Goal: Information Seeking & Learning: Understand process/instructions

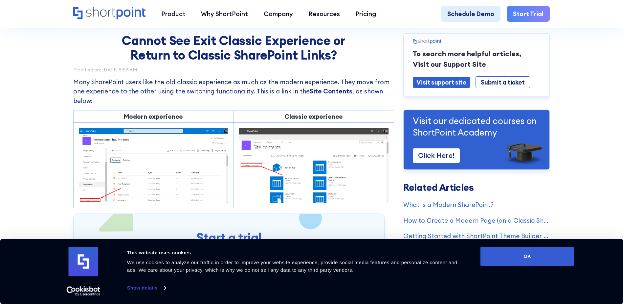
scroll to position [33, 0]
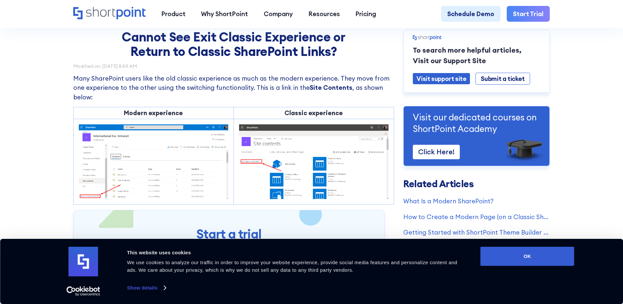
click at [151, 286] on link "Show details" at bounding box center [146, 288] width 39 height 10
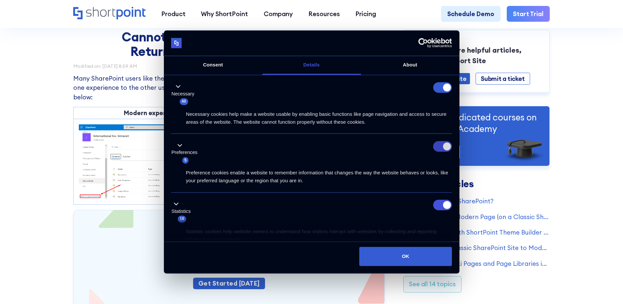
click at [440, 151] on input "Preferences" at bounding box center [442, 146] width 19 height 11
checkbox input "false"
click at [441, 203] on input "Statistics" at bounding box center [442, 205] width 19 height 11
checkbox input "false"
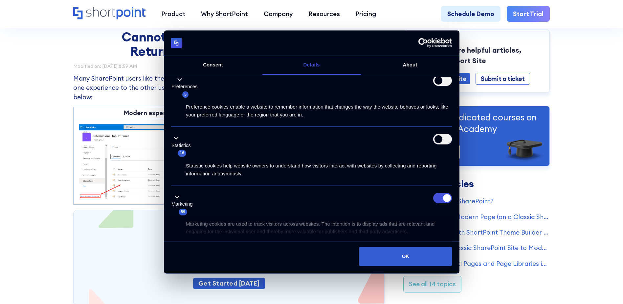
scroll to position [77, 0]
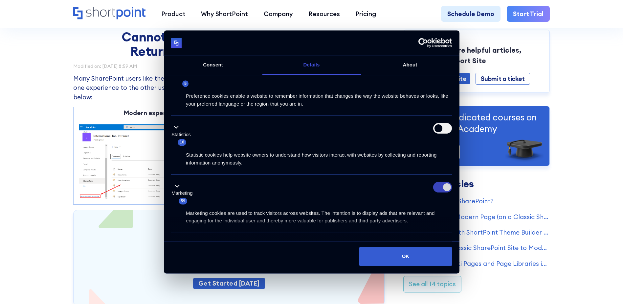
click at [436, 188] on input "Marketing" at bounding box center [442, 187] width 19 height 11
checkbox input "false"
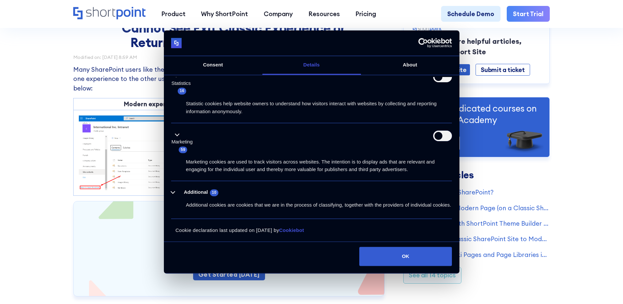
scroll to position [44, 0]
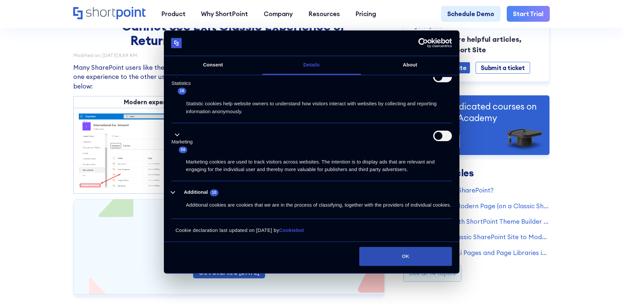
click at [406, 255] on button "OK" at bounding box center [406, 255] width 93 height 19
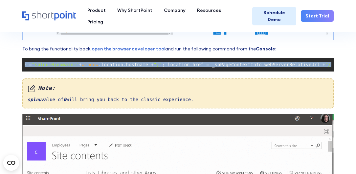
scroll to position [0, 95]
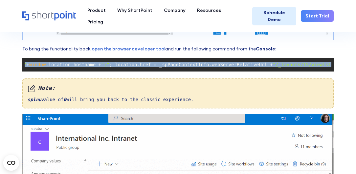
drag, startPoint x: 27, startPoint y: 63, endPoint x: 342, endPoint y: 68, distance: 315.2
copy code "document .cookie = "splnu=0;domain=" + window .location.hostname + ";" ; locati…"
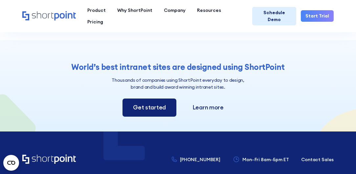
scroll to position [942, 0]
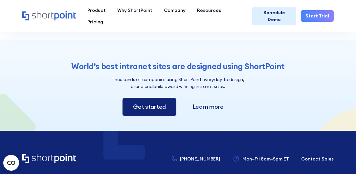
drag, startPoint x: 11, startPoint y: 79, endPoint x: 12, endPoint y: 73, distance: 6.4
